Goal: Information Seeking & Learning: Learn about a topic

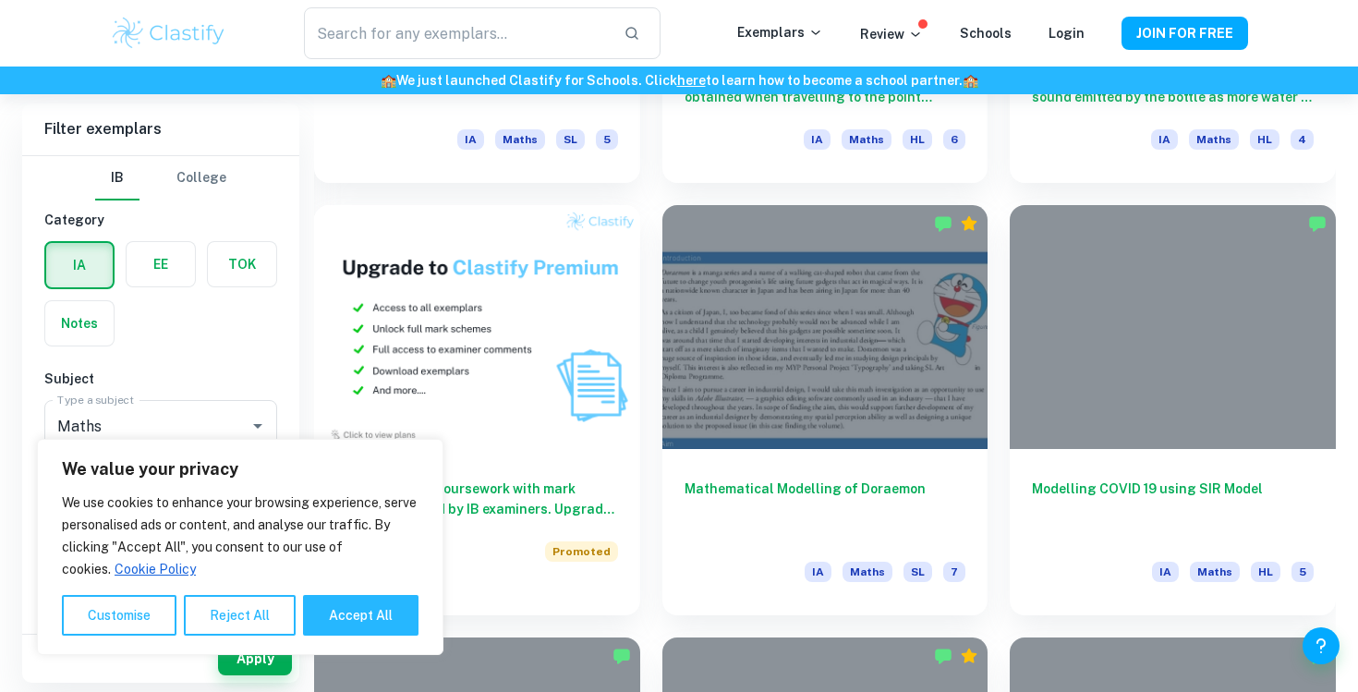
scroll to position [1295, 0]
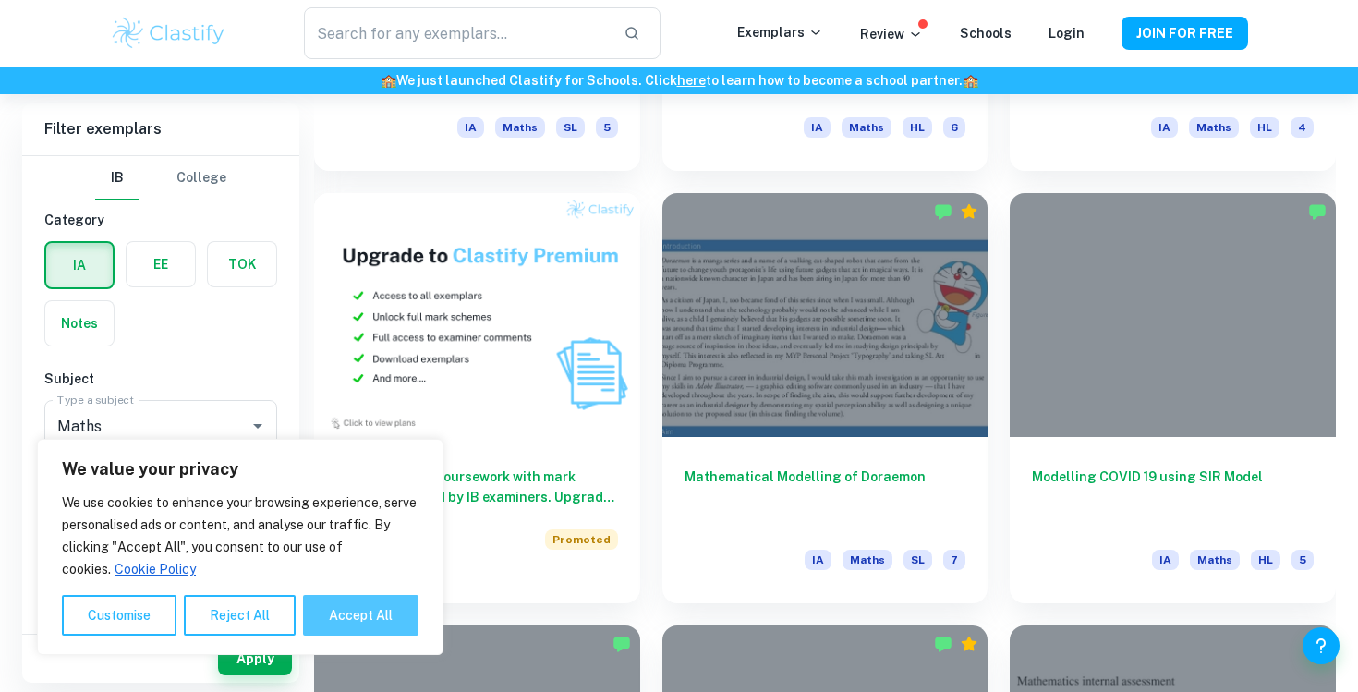
click at [357, 598] on button "Accept All" at bounding box center [360, 615] width 115 height 41
checkbox input "true"
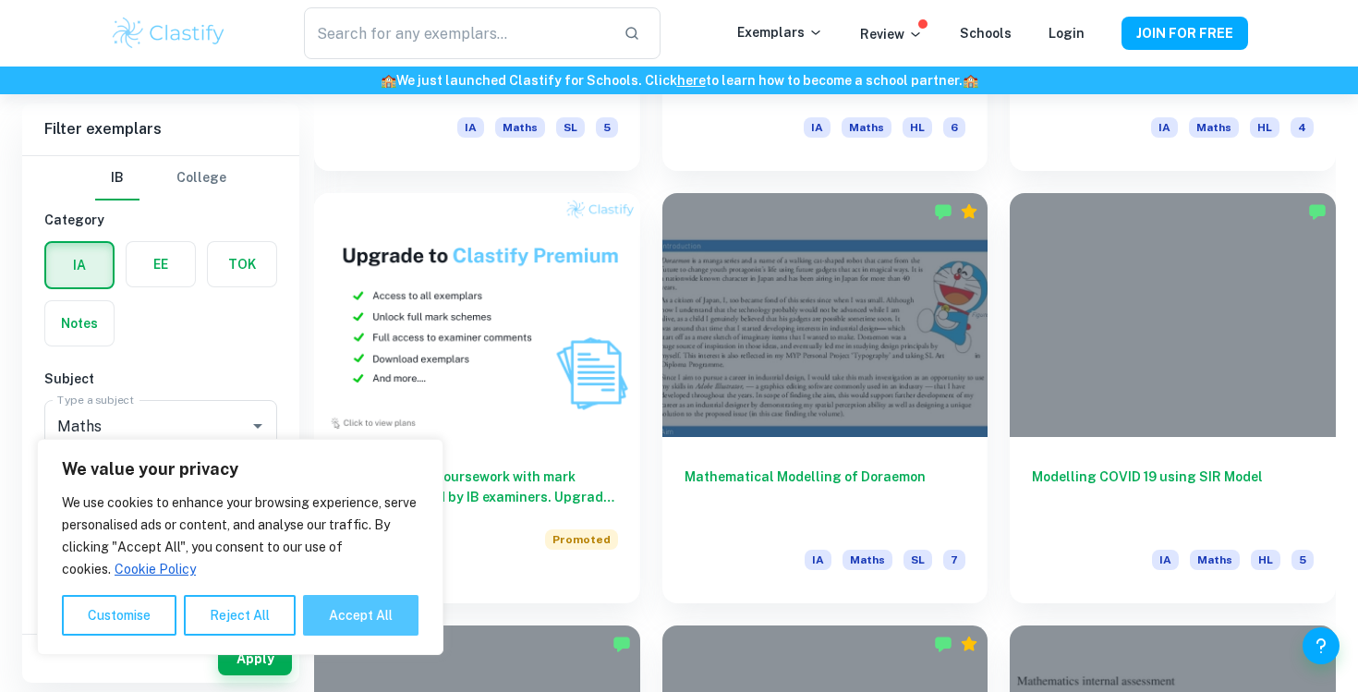
checkbox input "true"
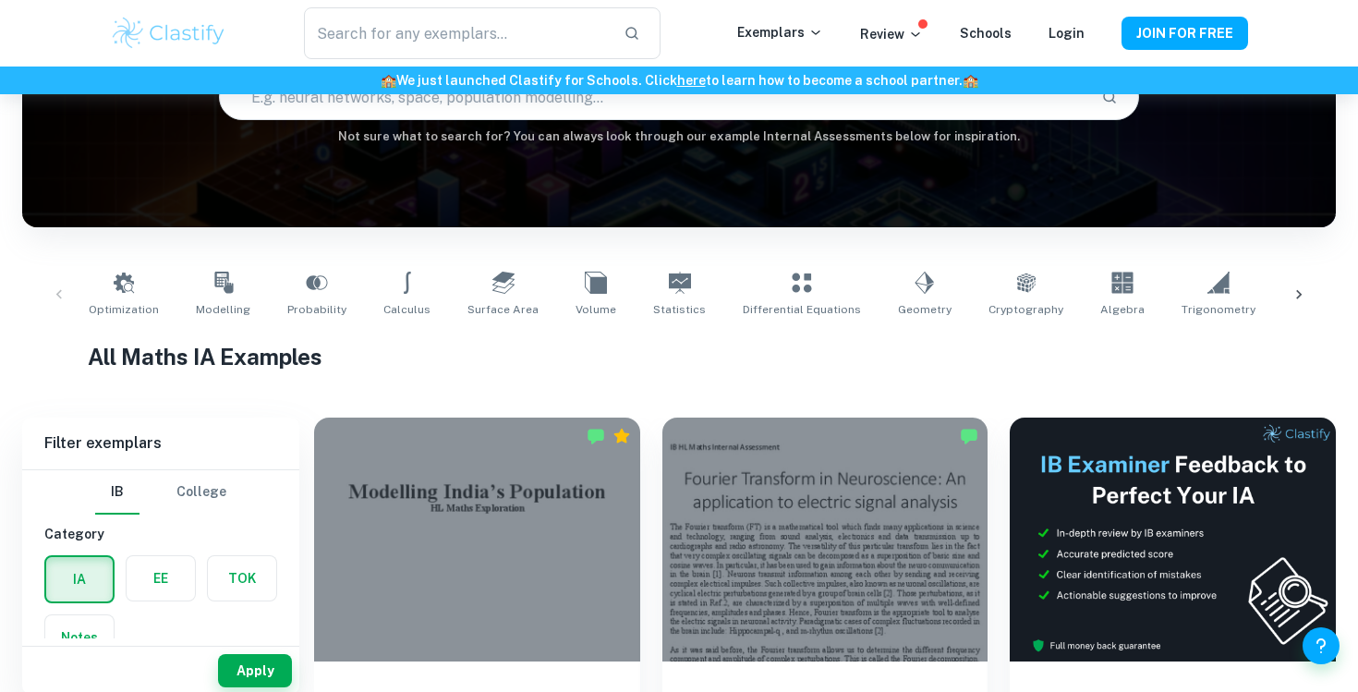
scroll to position [204, 0]
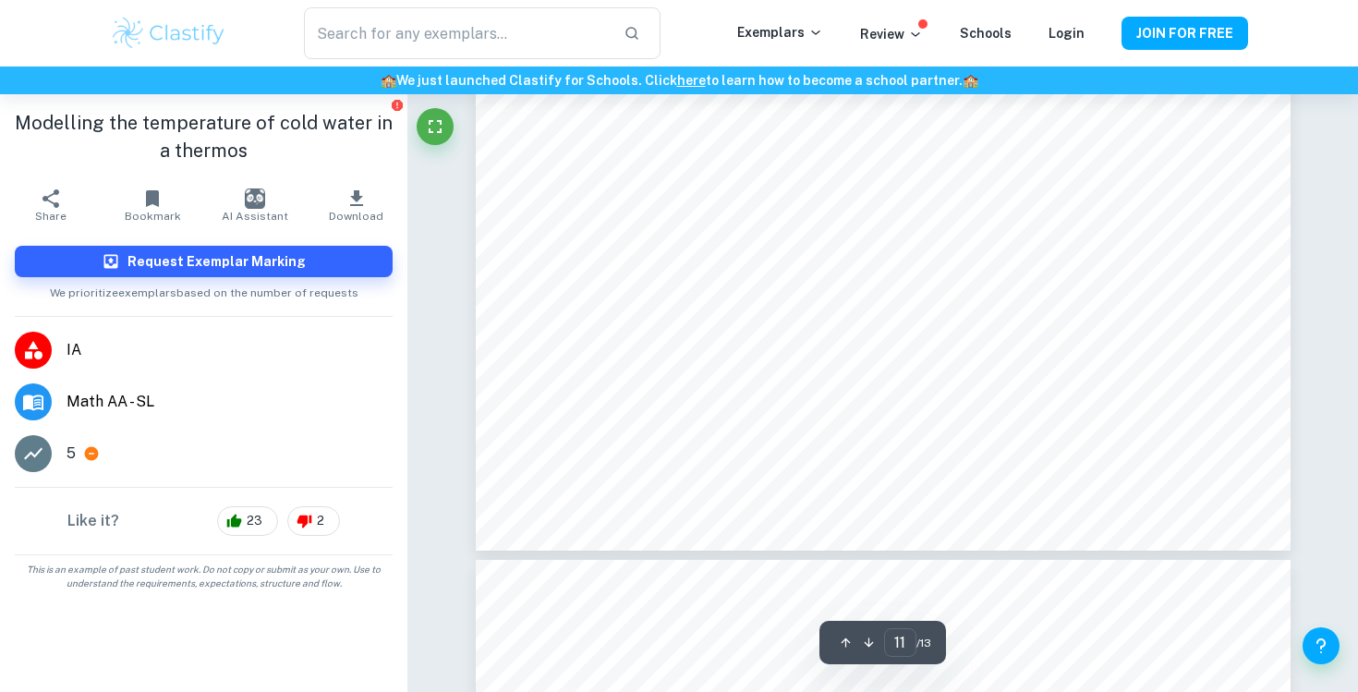
scroll to position [11631, 0]
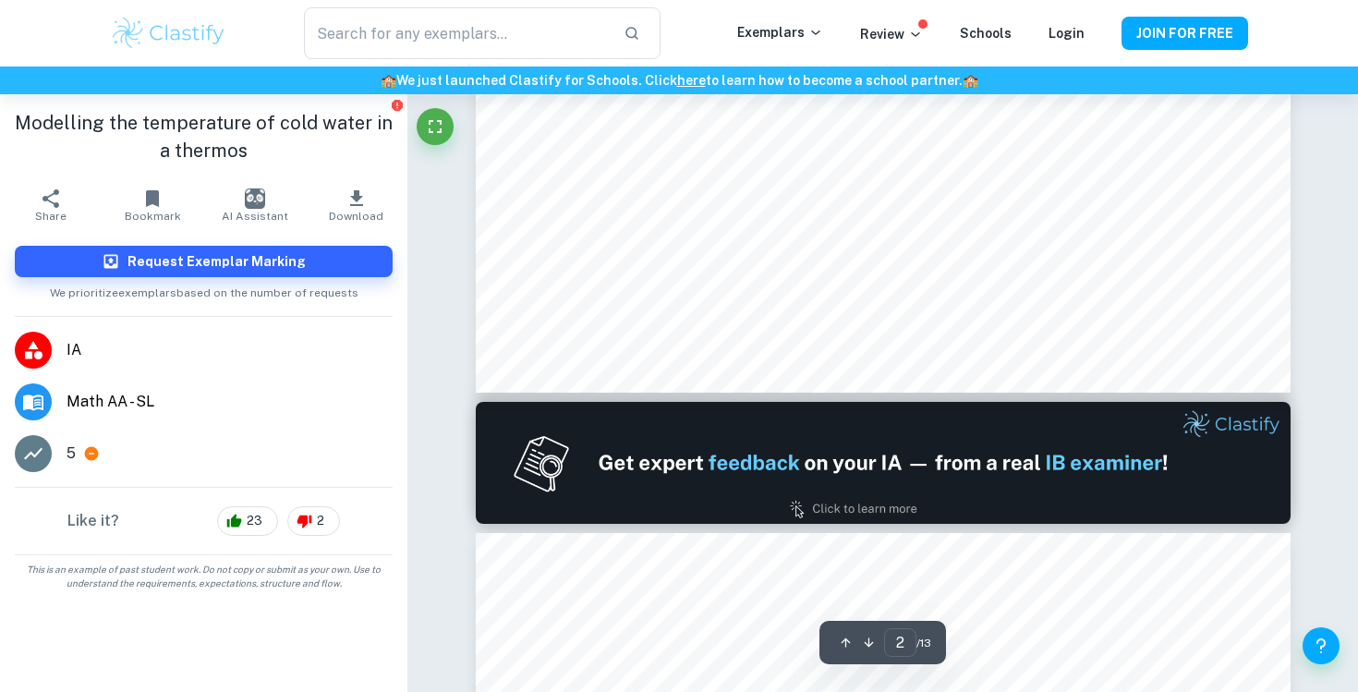
type input "1"
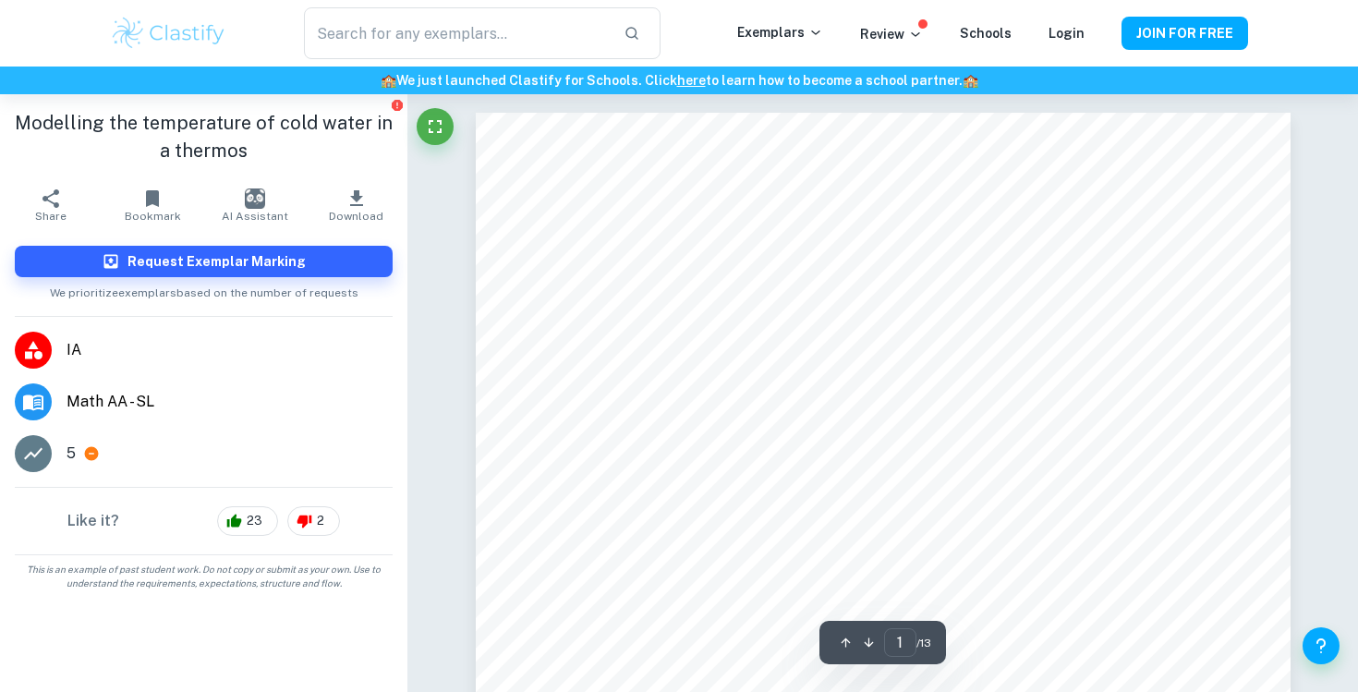
scroll to position [0, 0]
